Goal: Task Accomplishment & Management: Complete application form

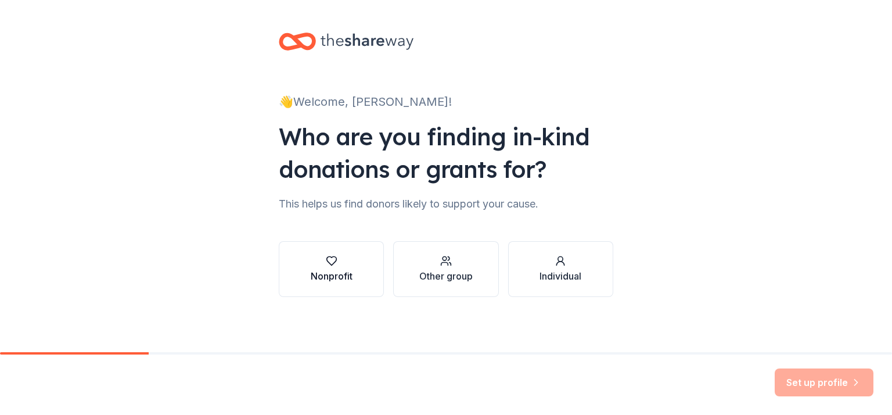
click at [326, 263] on icon "button" at bounding box center [332, 261] width 12 height 12
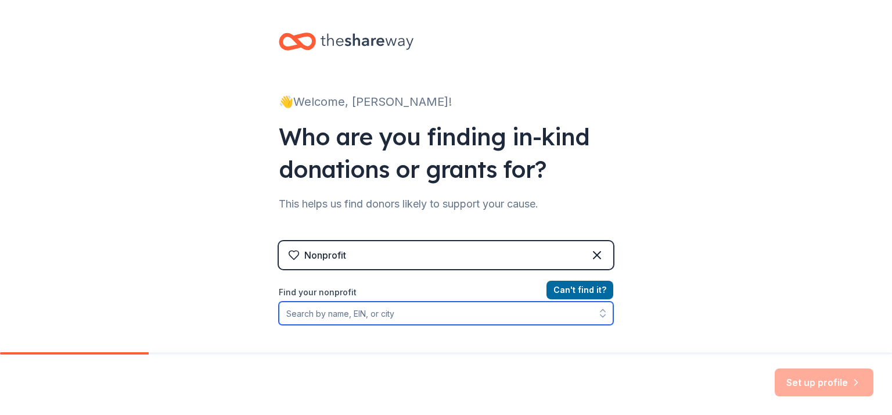
click at [358, 314] on input "Find your nonprofit" at bounding box center [446, 312] width 334 height 23
type input "Creating Housing Coalition"
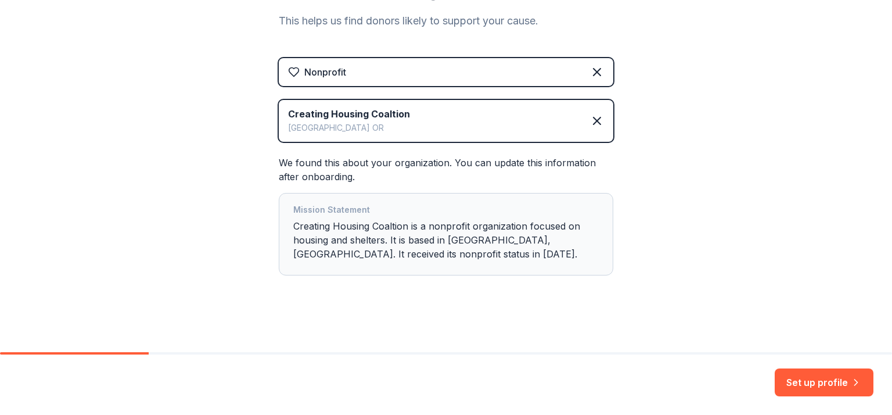
scroll to position [185, 0]
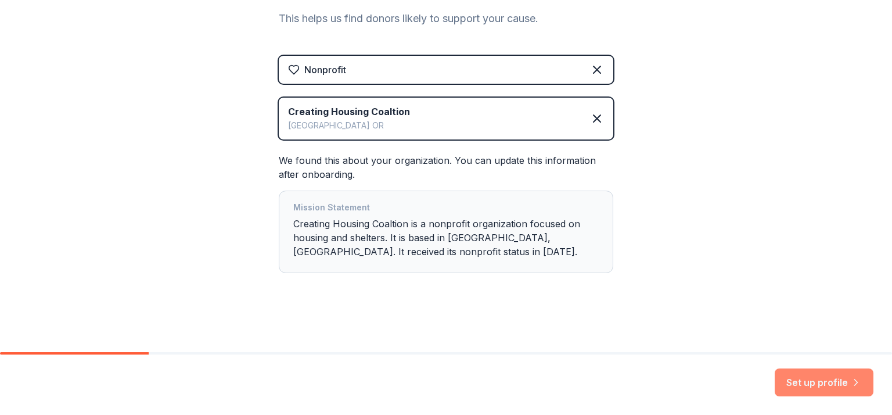
click at [816, 381] on button "Set up profile" at bounding box center [824, 382] width 99 height 28
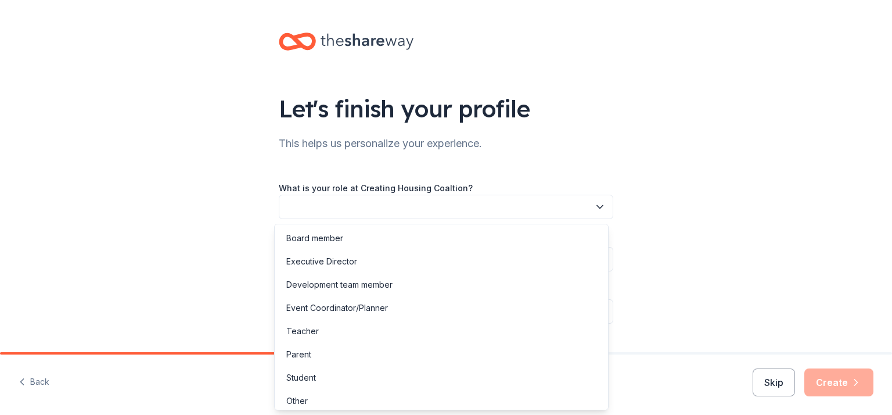
click at [301, 204] on button "button" at bounding box center [446, 207] width 334 height 24
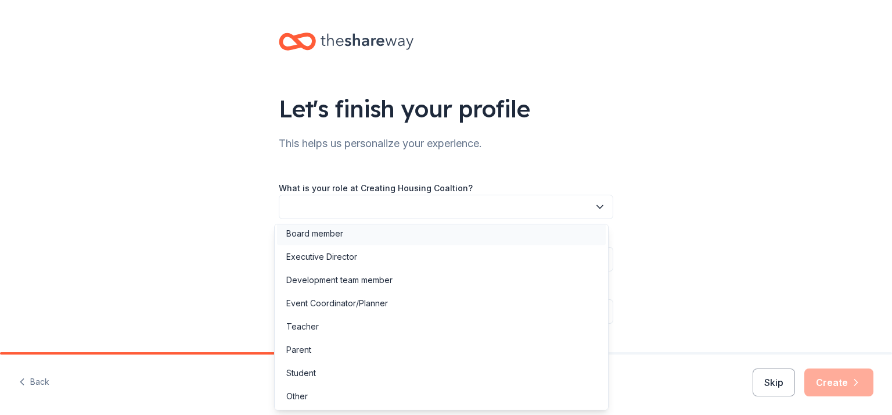
click at [330, 233] on div "Board member" at bounding box center [314, 233] width 57 height 14
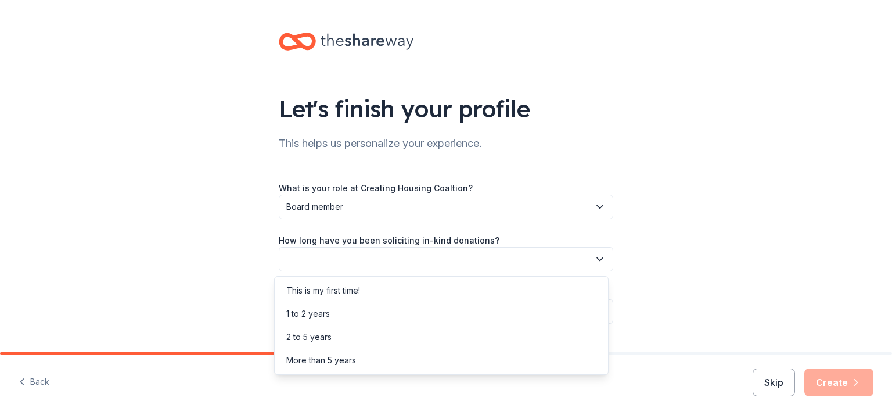
click at [314, 260] on button "button" at bounding box center [446, 259] width 334 height 24
click at [312, 316] on div "1 to 2 years" at bounding box center [308, 314] width 44 height 14
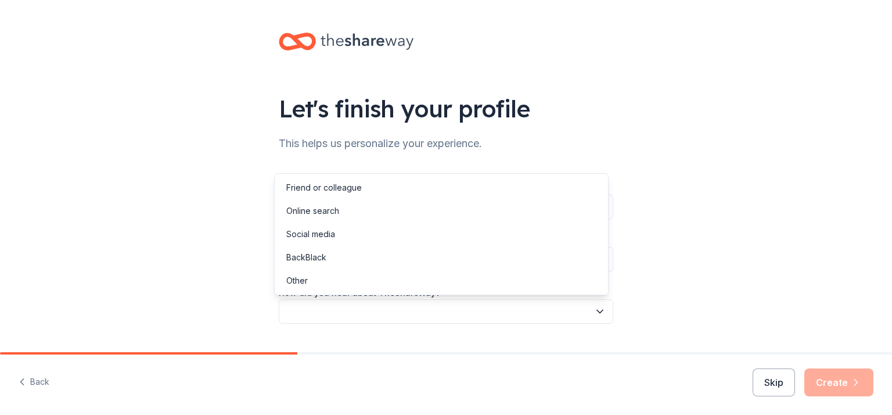
click at [326, 311] on button "button" at bounding box center [446, 311] width 334 height 24
click at [302, 280] on div "Other" at bounding box center [296, 280] width 21 height 14
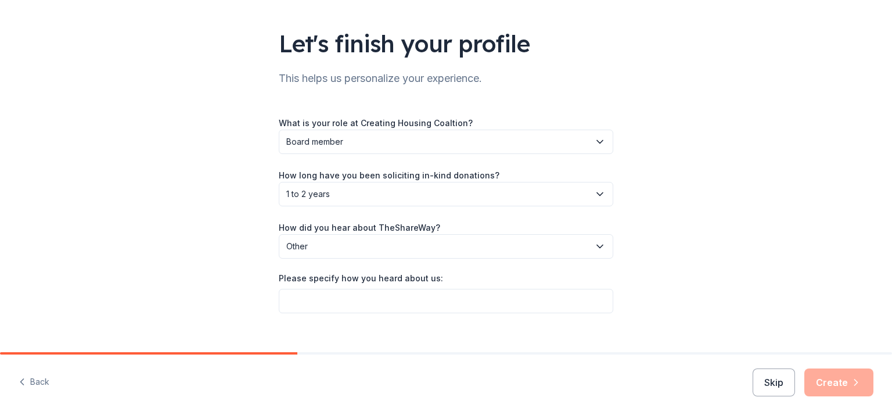
scroll to position [81, 0]
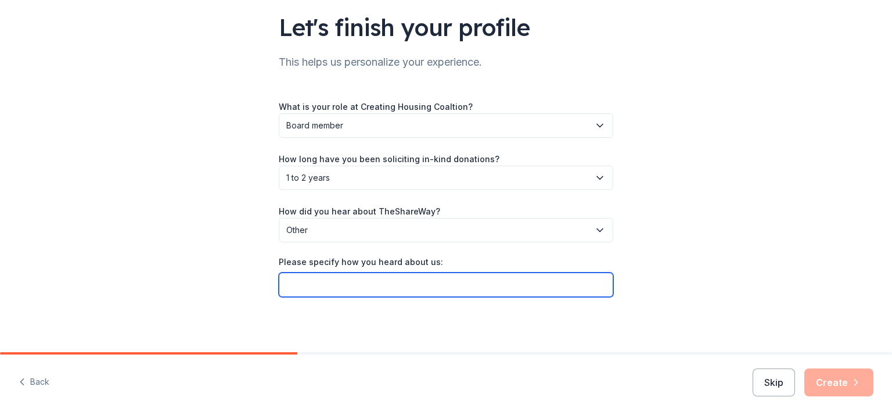
click at [309, 284] on input "Please specify how you heard about us:" at bounding box center [446, 284] width 334 height 24
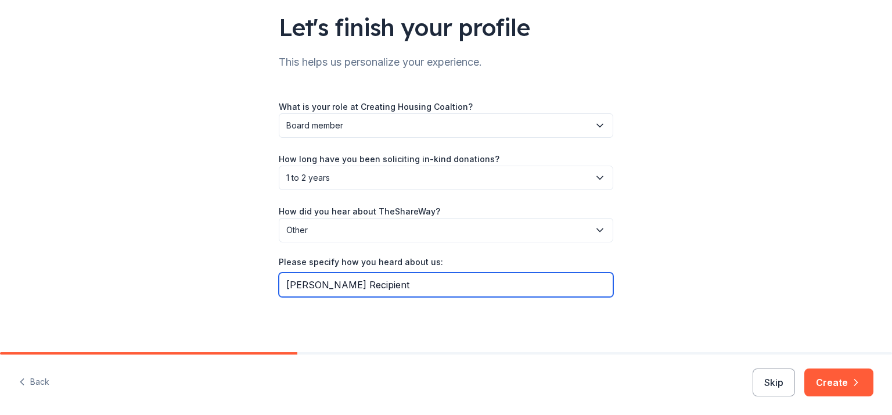
type input "Sharpf Grant Recipient"
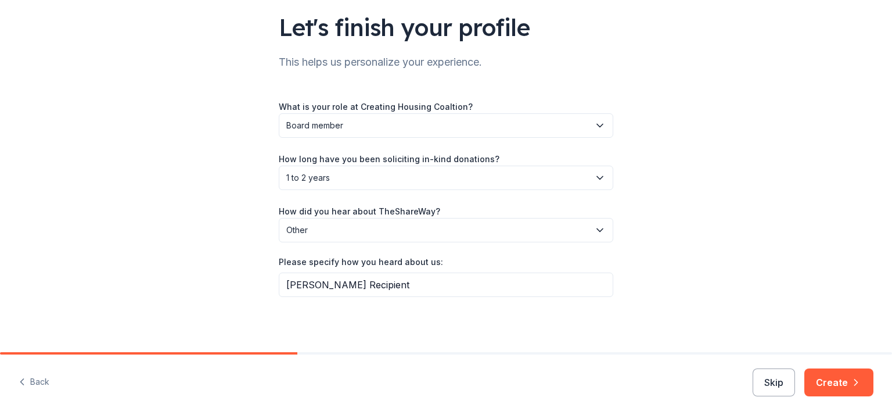
click at [656, 246] on div "Let's finish your profile This helps us personalize your experience. What is yo…" at bounding box center [446, 136] width 892 height 434
click at [840, 380] on button "Create" at bounding box center [838, 382] width 69 height 28
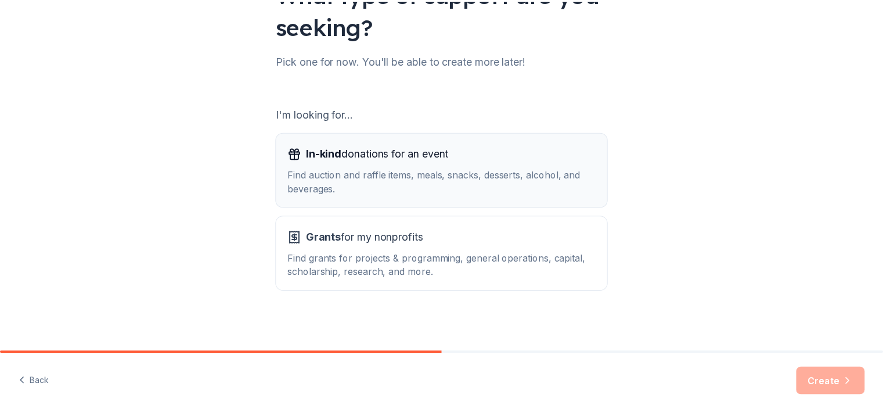
scroll to position [116, 0]
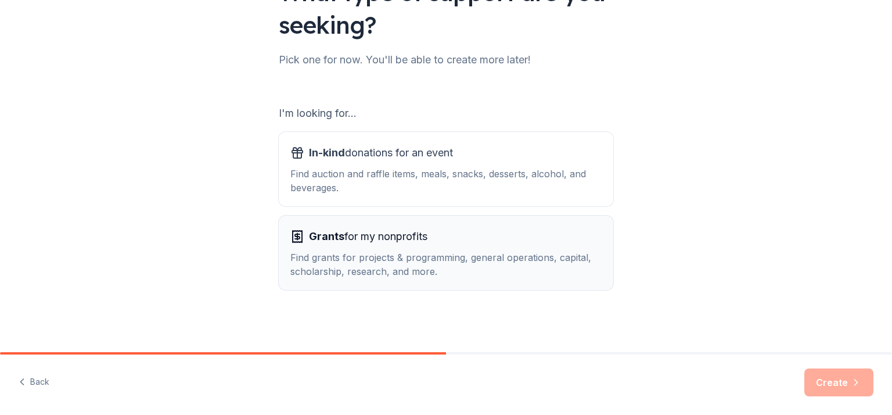
click at [388, 239] on span "Grants for my nonprofits" at bounding box center [368, 236] width 118 height 19
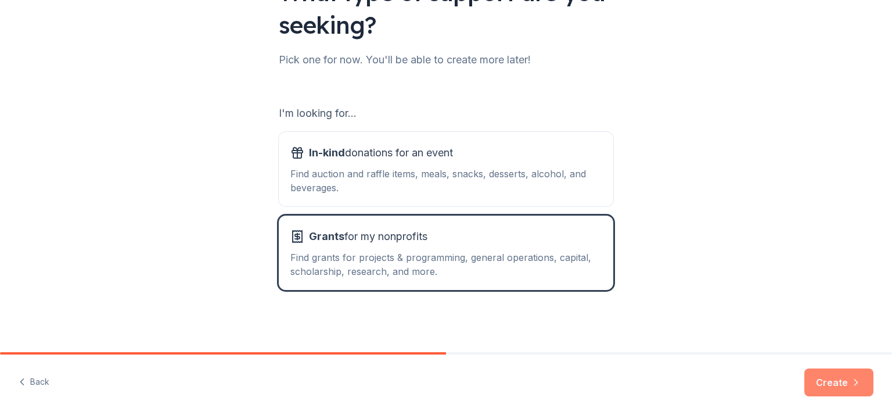
click at [831, 378] on button "Create" at bounding box center [838, 382] width 69 height 28
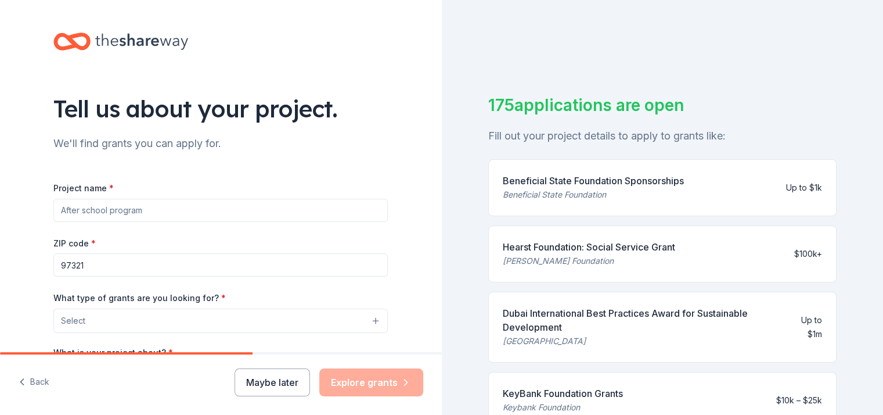
click at [113, 210] on input "Project name *" at bounding box center [220, 210] width 334 height 23
type input "Cooperative Housing"
click at [100, 268] on input "97321" at bounding box center [220, 264] width 334 height 23
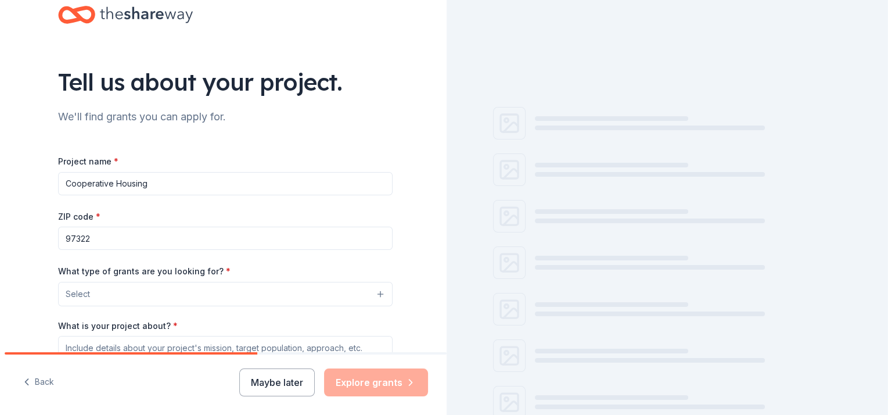
scroll to position [116, 0]
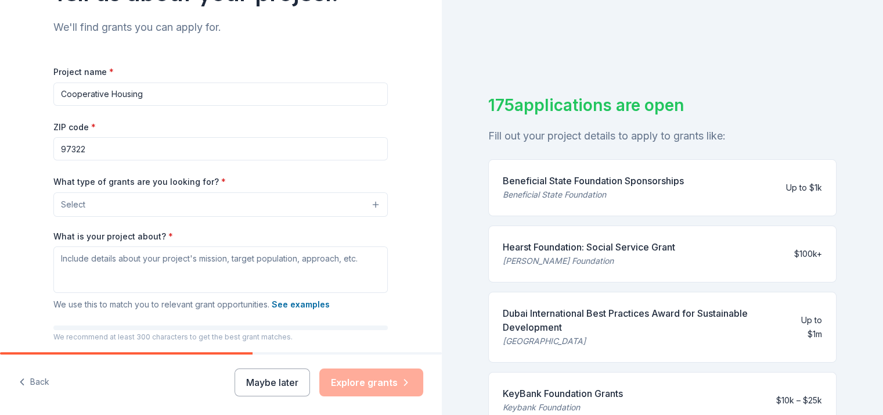
type input "97322"
click at [93, 201] on button "Select" at bounding box center [220, 204] width 334 height 24
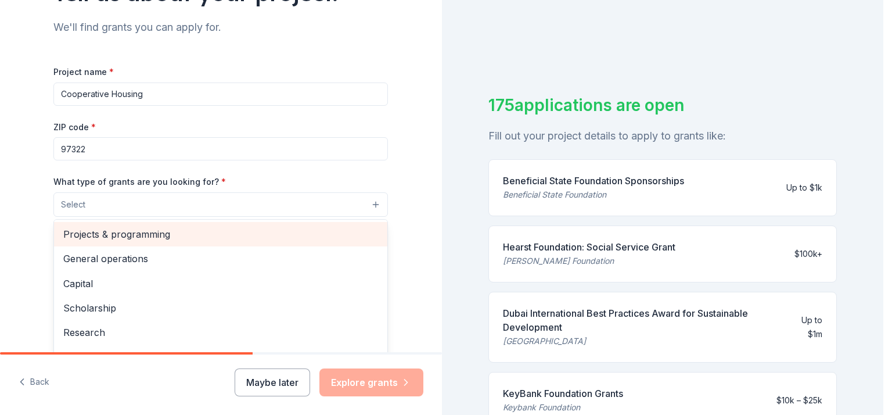
click at [125, 233] on span "Projects & programming" at bounding box center [220, 233] width 315 height 15
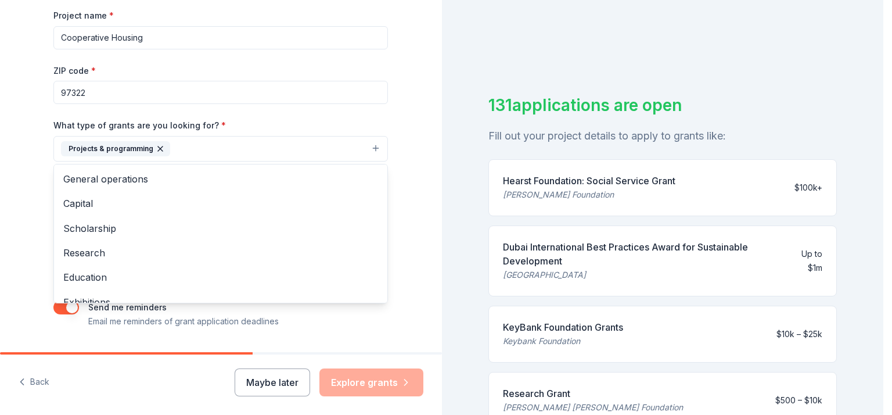
scroll to position [174, 0]
click at [405, 160] on div "Tell us about your project. We'll find grants you can apply for. Project name *…" at bounding box center [221, 104] width 442 height 556
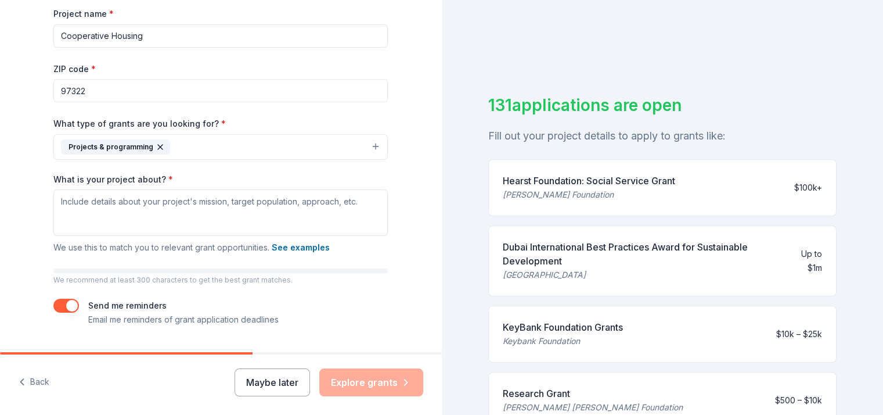
click at [369, 146] on button "Projects & programming" at bounding box center [220, 147] width 334 height 26
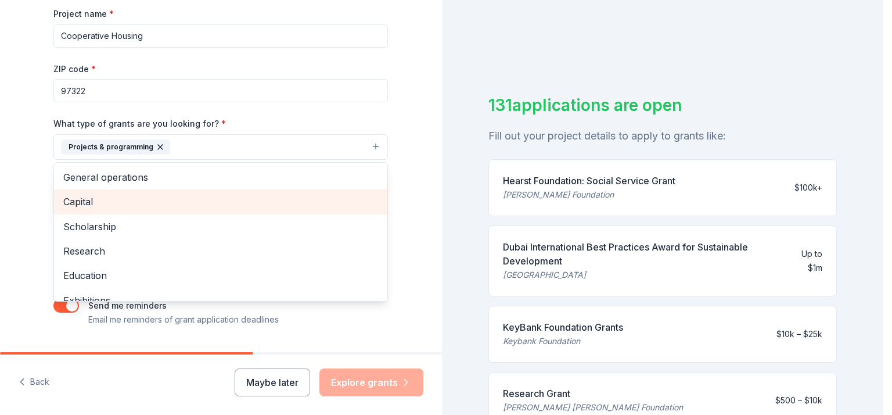
click at [67, 205] on span "Capital" at bounding box center [220, 201] width 315 height 15
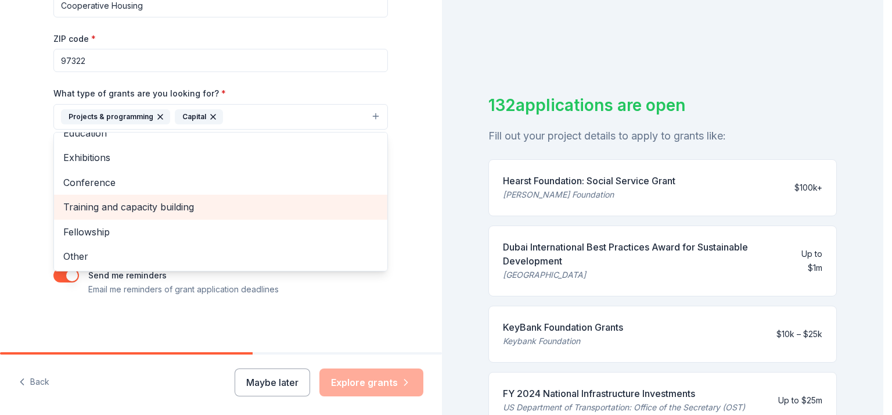
scroll to position [204, 0]
click at [184, 207] on span "Training and capacity building" at bounding box center [220, 206] width 315 height 15
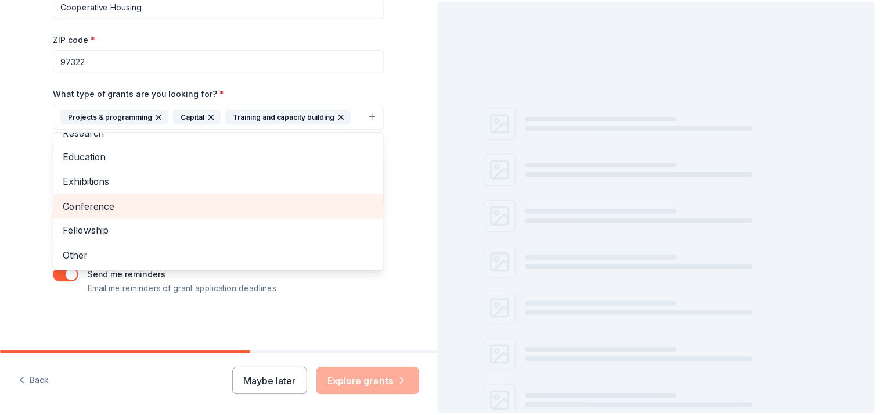
scroll to position [63, 0]
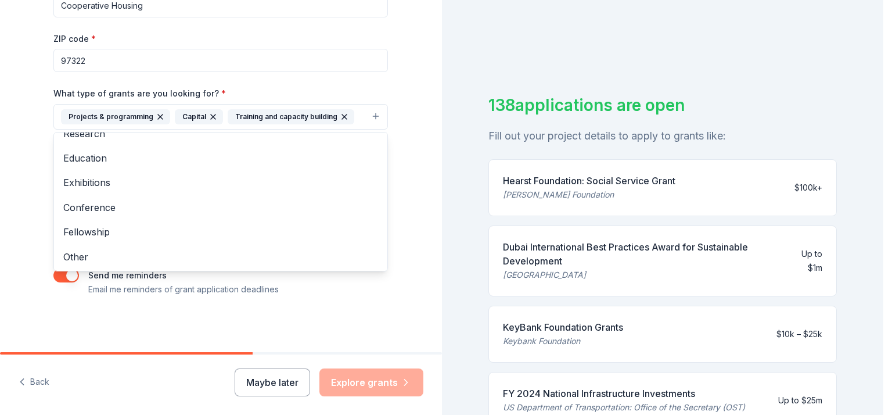
click at [412, 229] on div "Tell us about your project. We'll find grants you can apply for. Project name *…" at bounding box center [221, 74] width 442 height 556
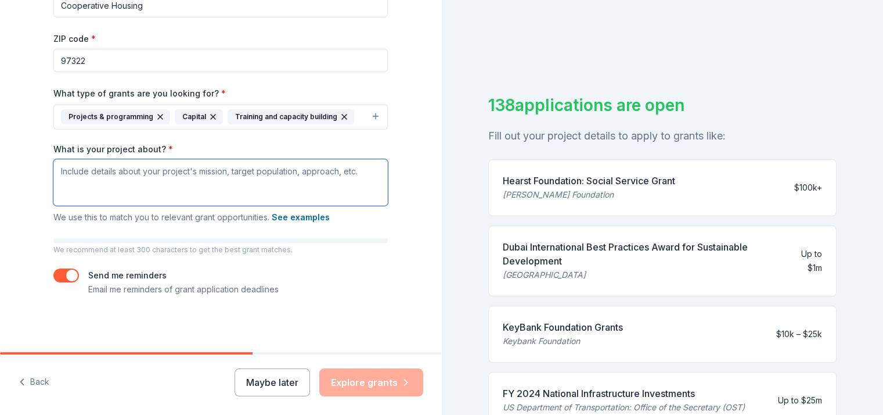
click at [62, 170] on textarea "What is your project about? *" at bounding box center [220, 182] width 334 height 46
paste textarea "We are a group of dedicated Albany residents from diverse backgrounds and lifes…"
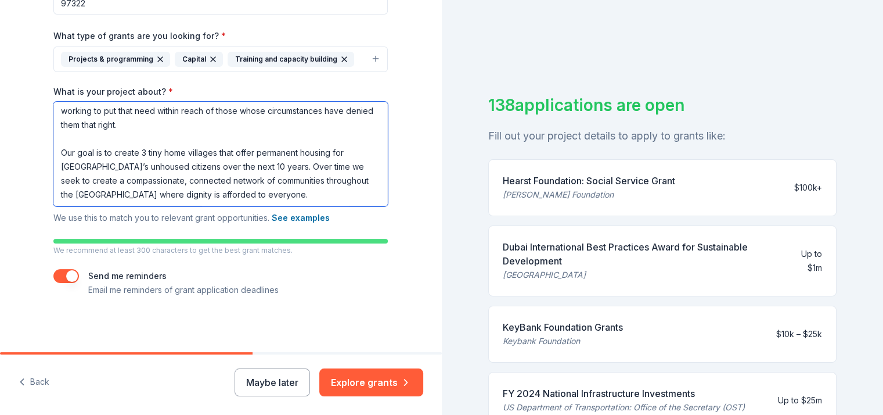
scroll to position [262, 0]
click at [275, 196] on textarea "We are a group of dedicated Albany residents from diverse backgrounds and lifes…" at bounding box center [220, 153] width 334 height 105
click at [303, 179] on textarea "We are a group of dedicated Albany residents from diverse backgrounds and lifes…" at bounding box center [220, 153] width 334 height 105
type textarea "We are a group of dedicated Albany residents from diverse backgrounds and lifes…"
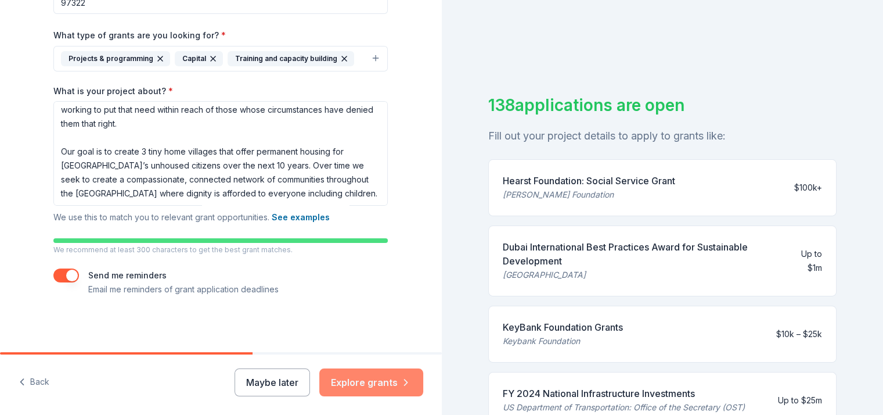
click at [365, 384] on button "Explore grants" at bounding box center [371, 382] width 104 height 28
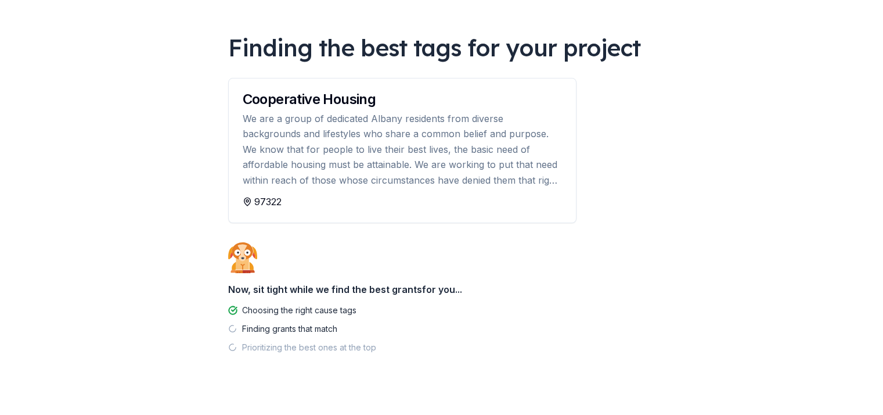
scroll to position [82, 0]
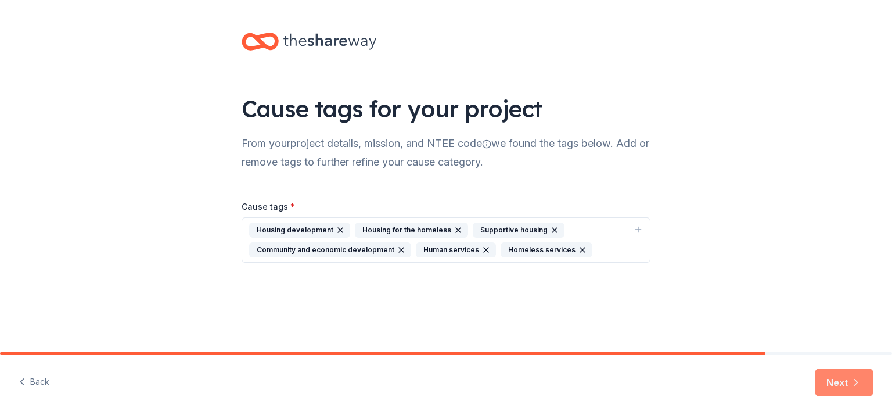
click at [848, 382] on button "Next" at bounding box center [844, 382] width 59 height 28
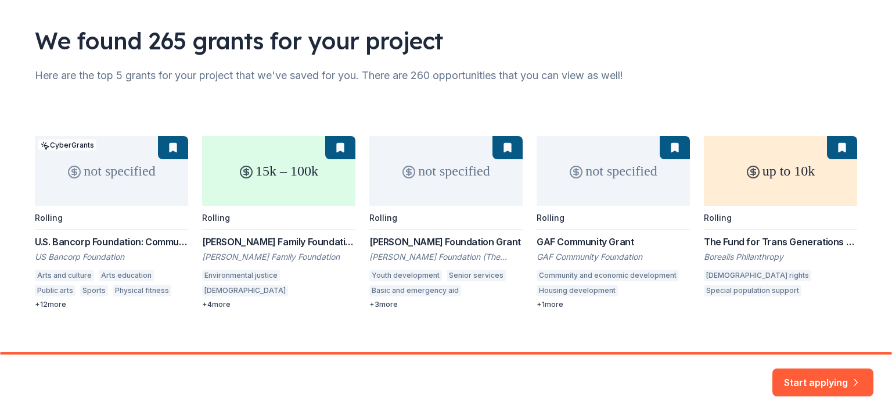
scroll to position [81, 0]
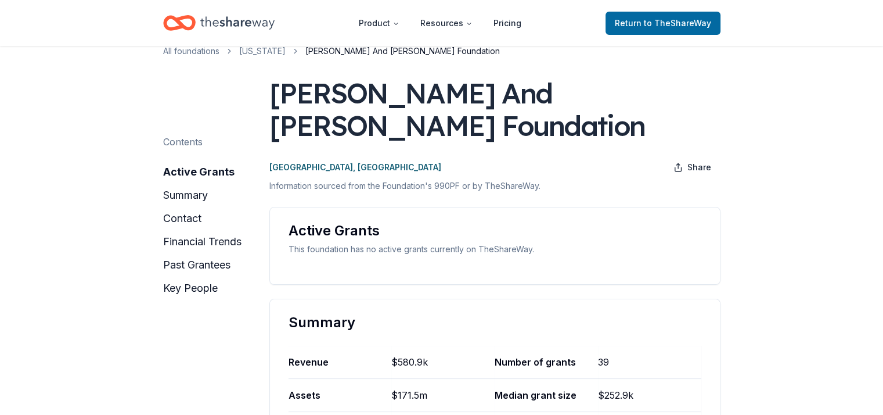
scroll to position [58, 0]
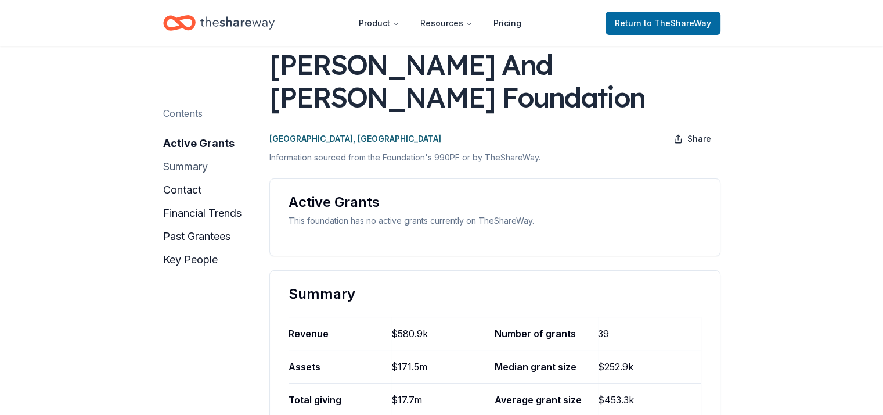
click at [182, 165] on button "summary" at bounding box center [185, 166] width 45 height 19
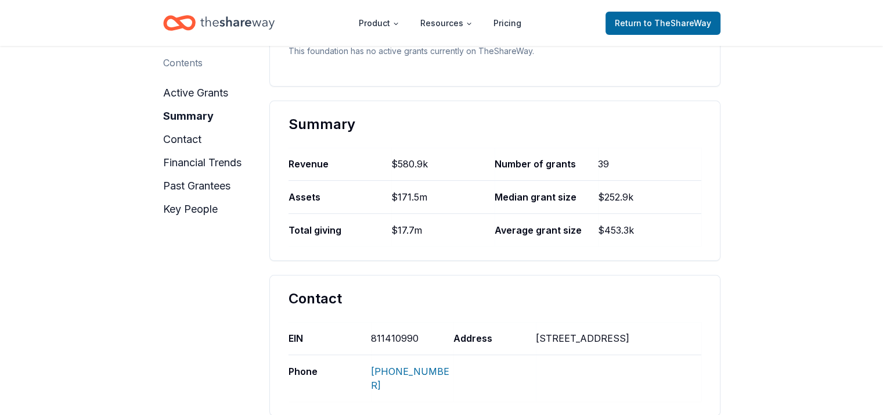
scroll to position [237, 0]
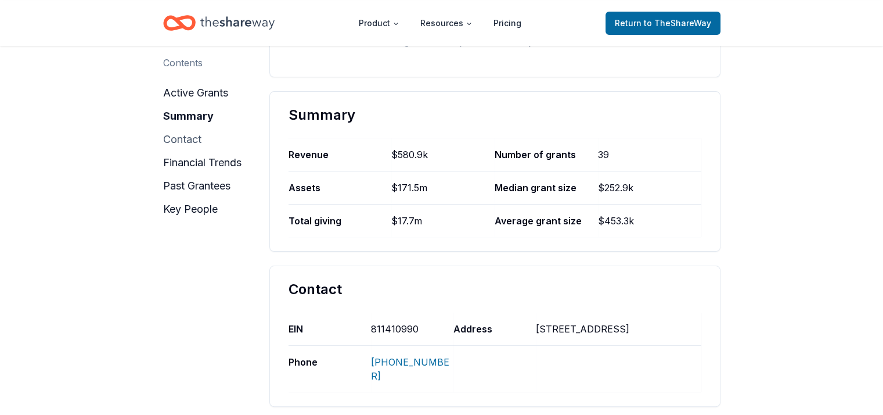
click at [188, 139] on button "contact" at bounding box center [182, 139] width 38 height 19
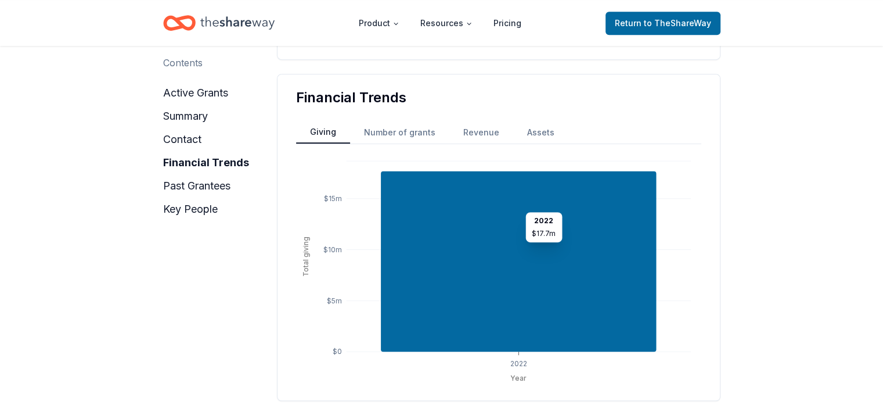
scroll to position [585, 0]
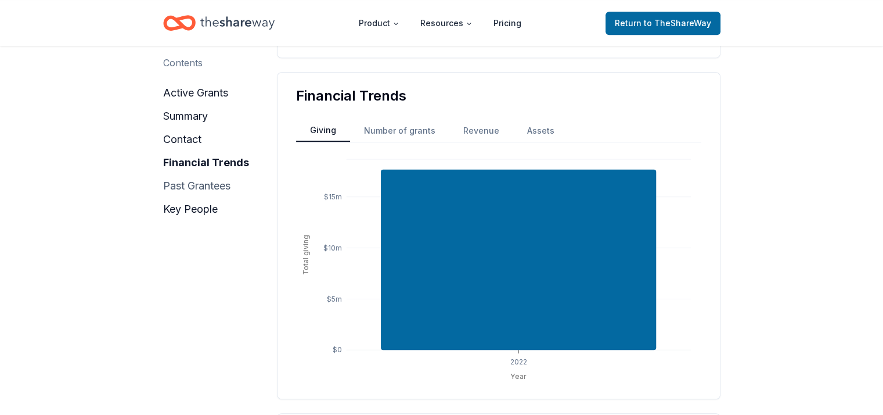
click at [183, 185] on button "past grantees" at bounding box center [196, 186] width 67 height 19
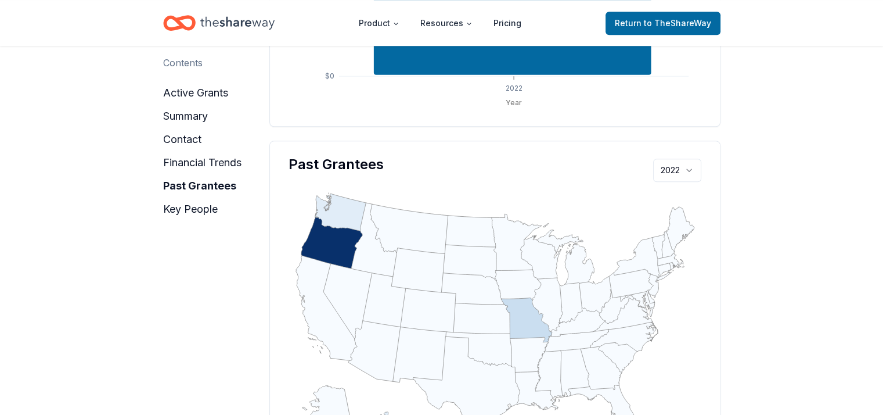
scroll to position [894, 0]
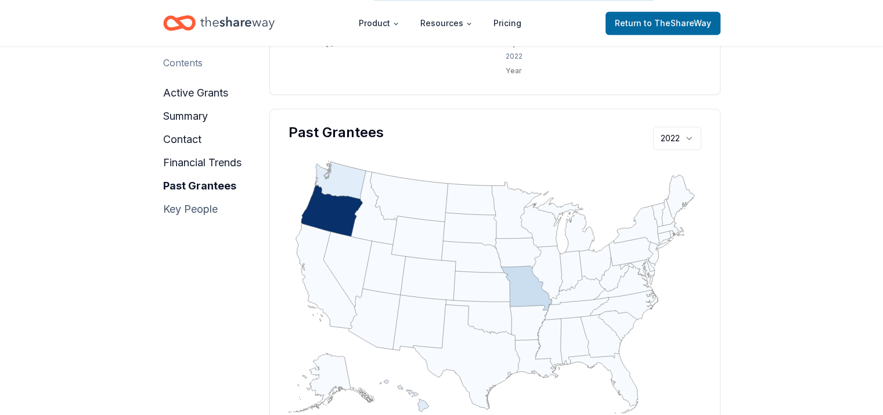
click at [190, 209] on button "key people" at bounding box center [190, 209] width 55 height 19
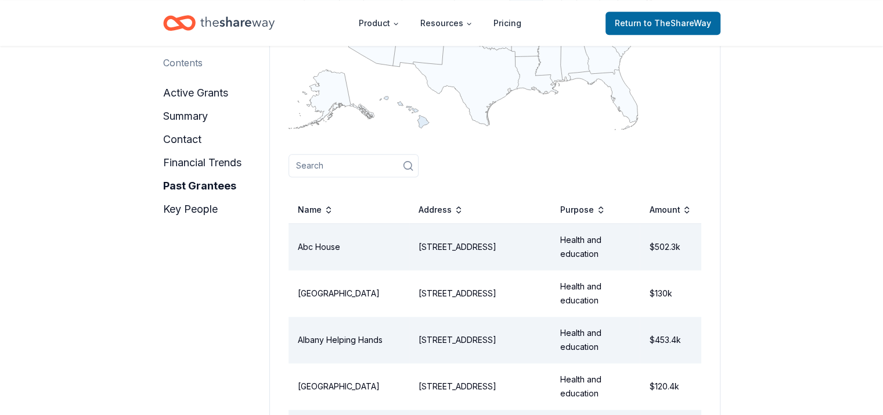
scroll to position [1135, 0]
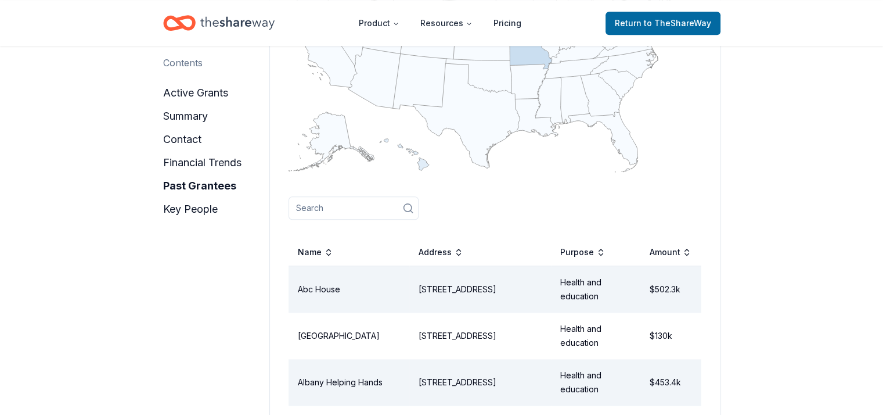
click at [334, 196] on input at bounding box center [354, 207] width 130 height 23
type input "Creating"
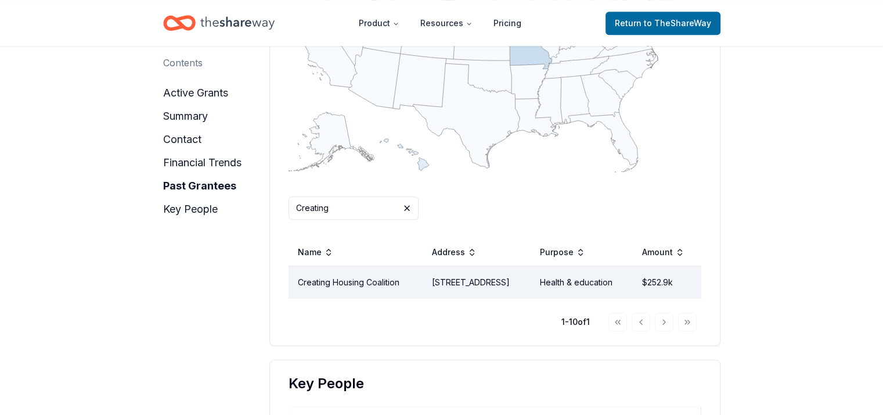
click at [584, 266] on td "Health & education" at bounding box center [582, 282] width 102 height 33
drag, startPoint x: 282, startPoint y: 189, endPoint x: 641, endPoint y: 212, distance: 360.2
click at [641, 212] on div "Past Grantees 2022 :where(.plot-d6a7b5) { --plot-background: white; display: bl…" at bounding box center [494, 107] width 451 height 478
drag, startPoint x: 694, startPoint y: 202, endPoint x: 576, endPoint y: 225, distance: 120.6
click at [552, 238] on tr "Name Address Purpose Amount" at bounding box center [495, 252] width 413 height 28
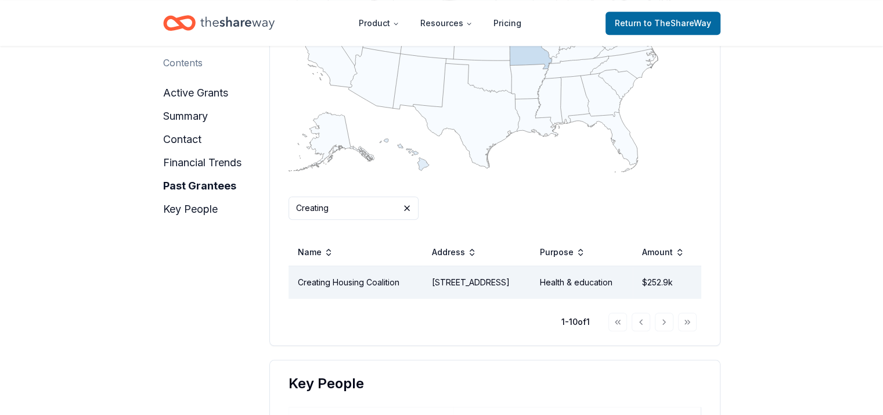
click at [597, 266] on td "Health & education" at bounding box center [582, 282] width 102 height 33
drag, startPoint x: 692, startPoint y: 237, endPoint x: 411, endPoint y: 242, distance: 281.1
click at [411, 266] on tr "Creating Housing Coalition Po Box 892, Albany, OR 97321 Health & education $252…" at bounding box center [495, 282] width 413 height 33
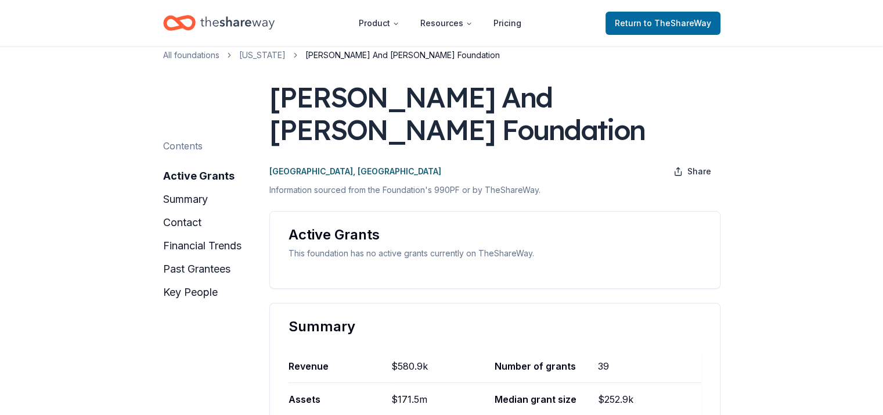
scroll to position [116, 0]
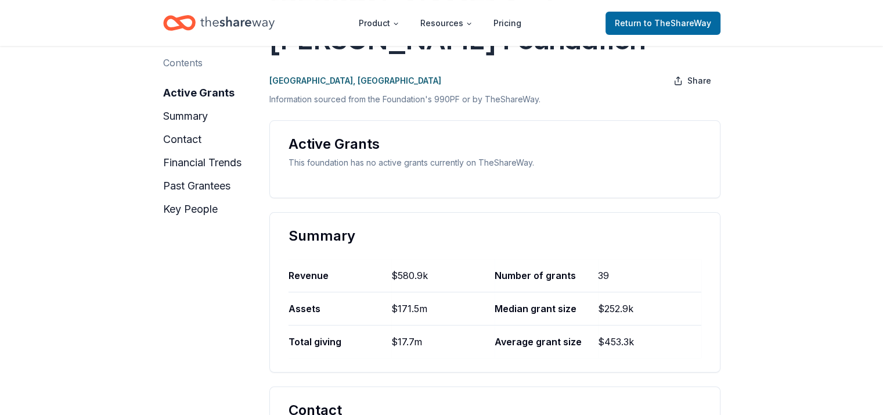
click at [397, 156] on div "This foundation has no active grants currently on TheShareWay." at bounding box center [495, 163] width 413 height 14
drag, startPoint x: 543, startPoint y: 129, endPoint x: 381, endPoint y: 124, distance: 162.7
click at [381, 156] on div "This foundation has no active grants currently on TheShareWay." at bounding box center [495, 163] width 413 height 14
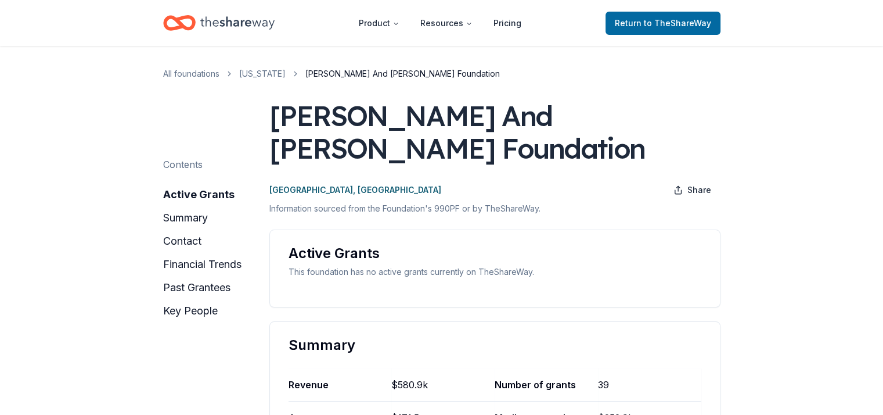
scroll to position [0, 0]
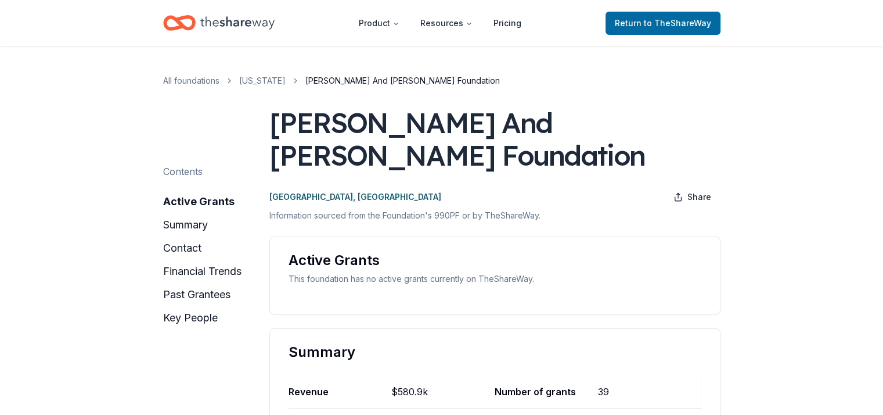
click at [483, 208] on p "Information sourced from the Foundation's 990PF or by TheShareWay." at bounding box center [494, 215] width 451 height 14
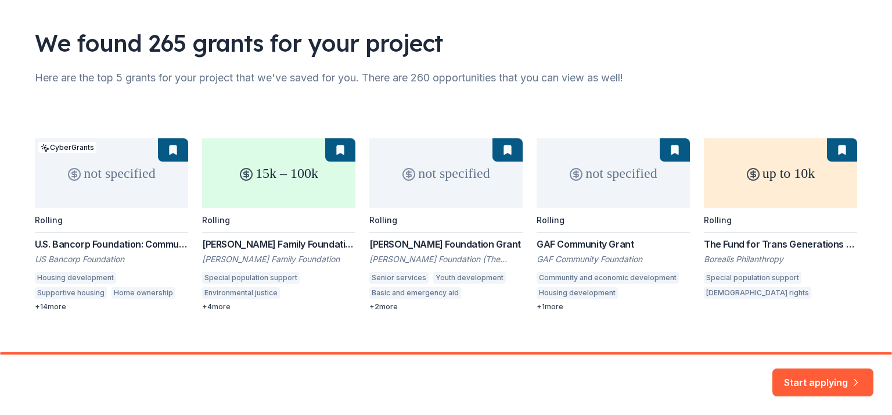
scroll to position [81, 0]
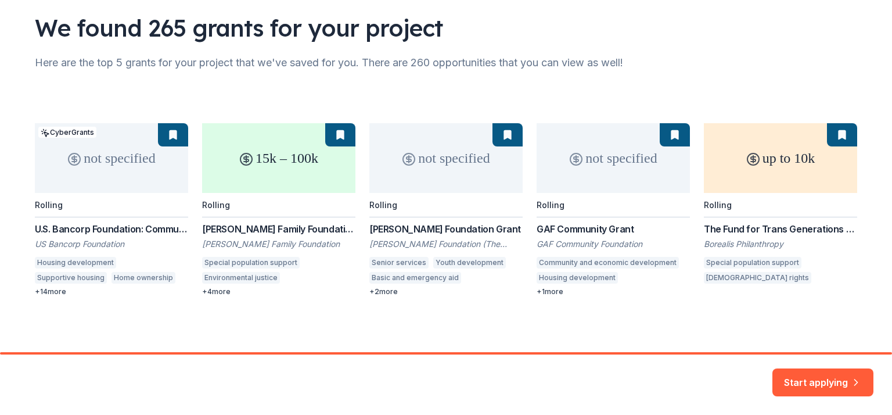
click at [419, 333] on div "We found 265 grants for your project Here are the top 5 grants for your project…" at bounding box center [445, 135] width 859 height 433
